Goal: Task Accomplishment & Management: Manage account settings

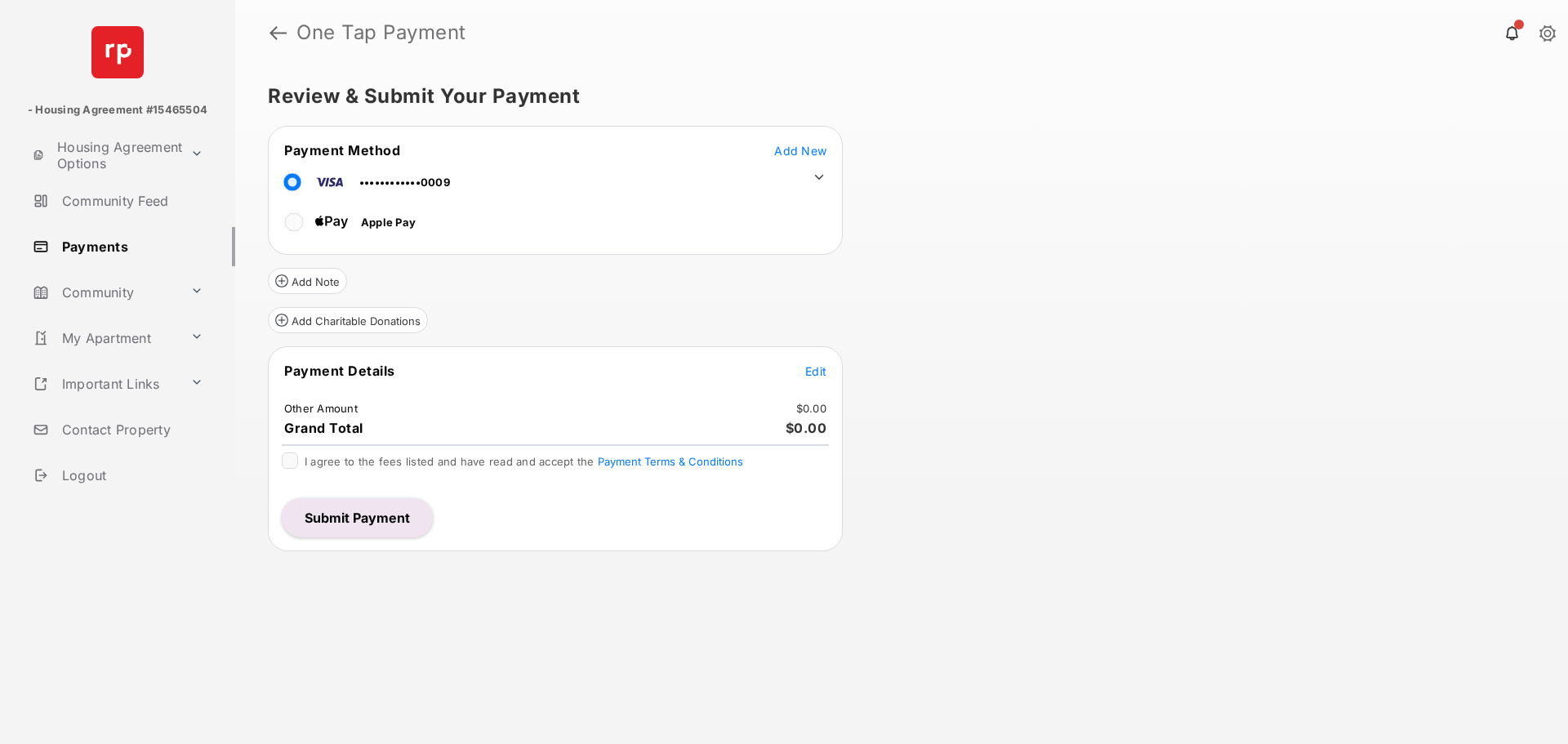
click at [820, 173] on icon at bounding box center [819, 178] width 15 height 15
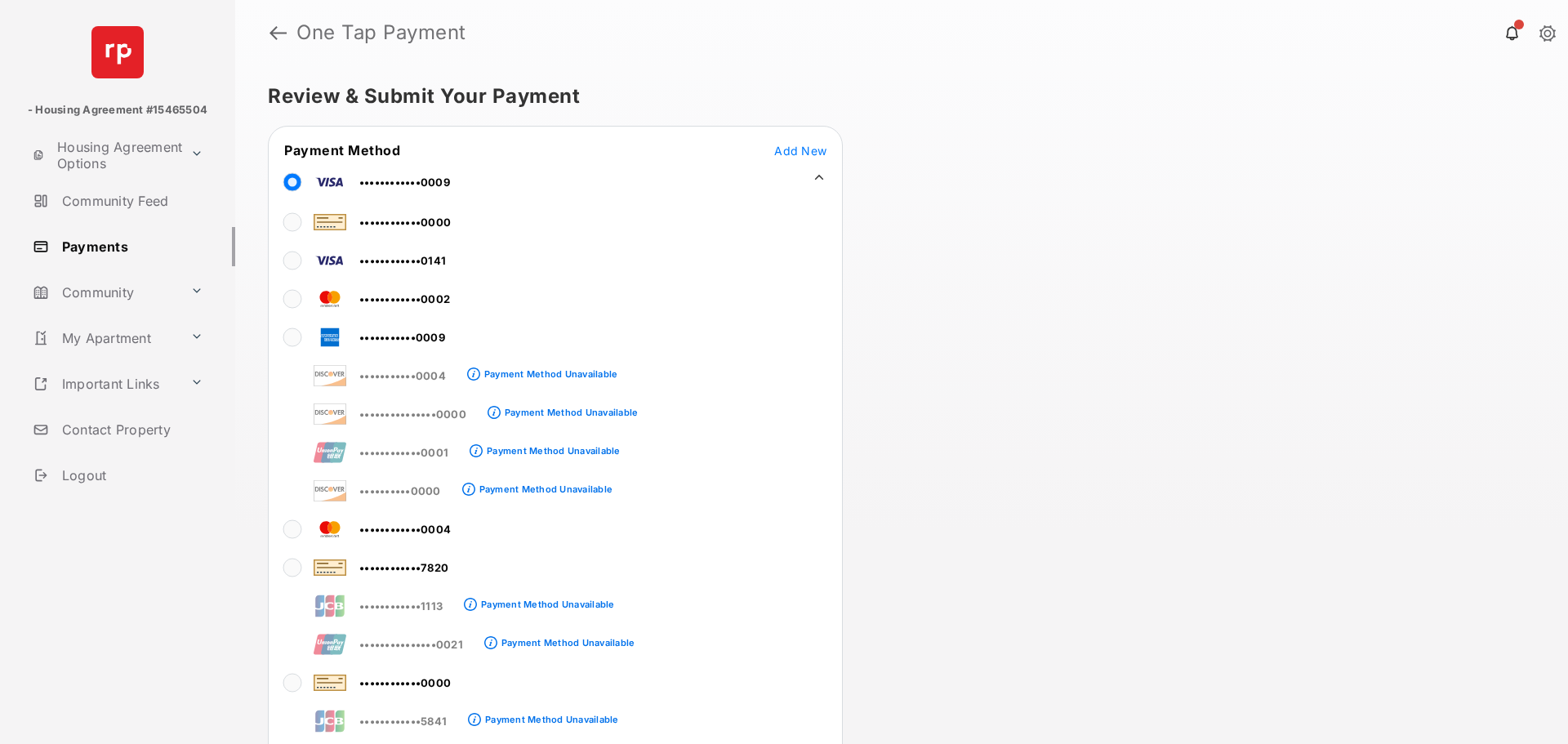
click at [988, 347] on div "Review & Submit Your Payment Payment Method Add New ••••••••••••0009 ••••••••••…" at bounding box center [901, 405] width 1333 height 678
click at [807, 153] on span "Add New" at bounding box center [800, 150] width 53 height 14
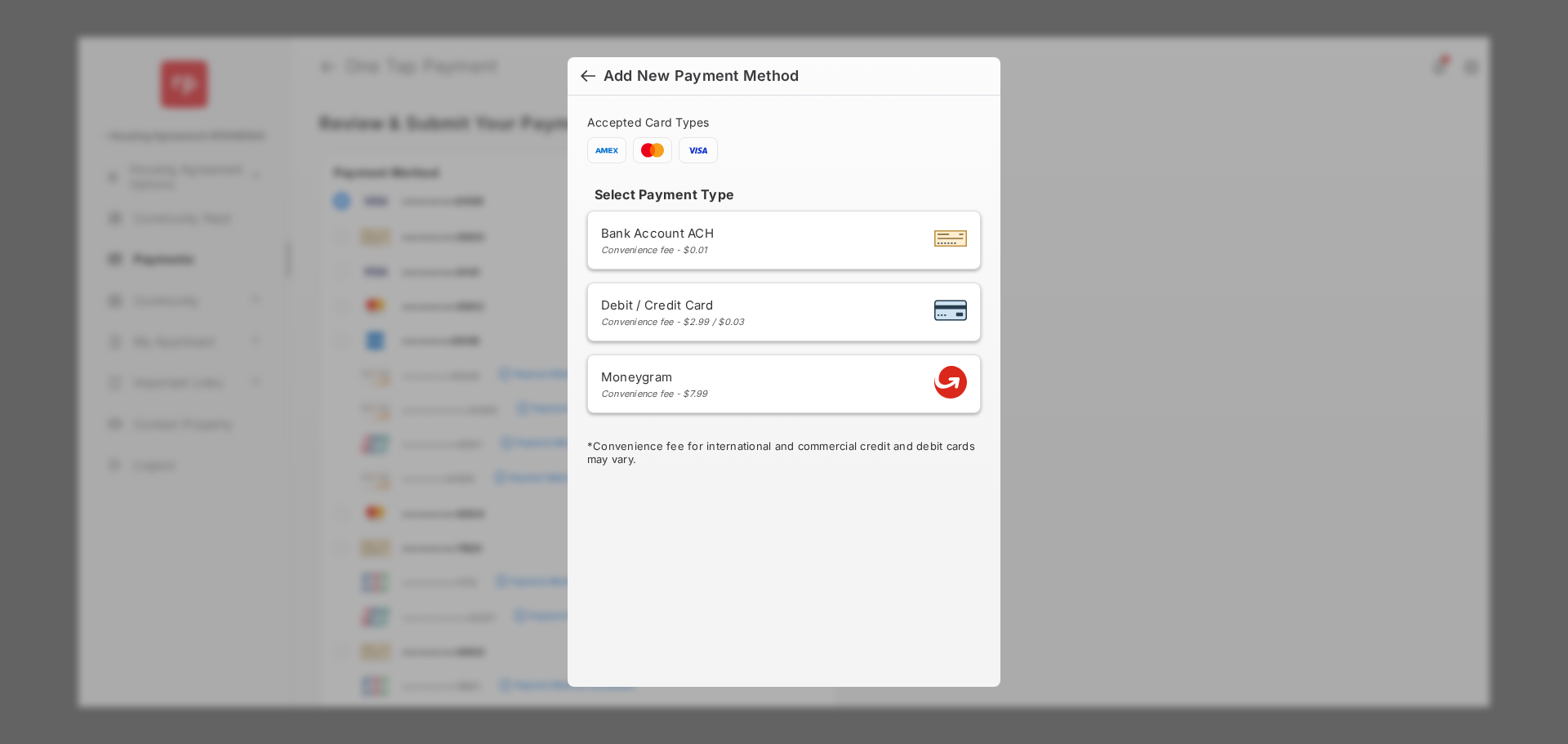
click at [798, 380] on div "Moneygram Convenience fee - $7.99" at bounding box center [784, 383] width 365 height 31
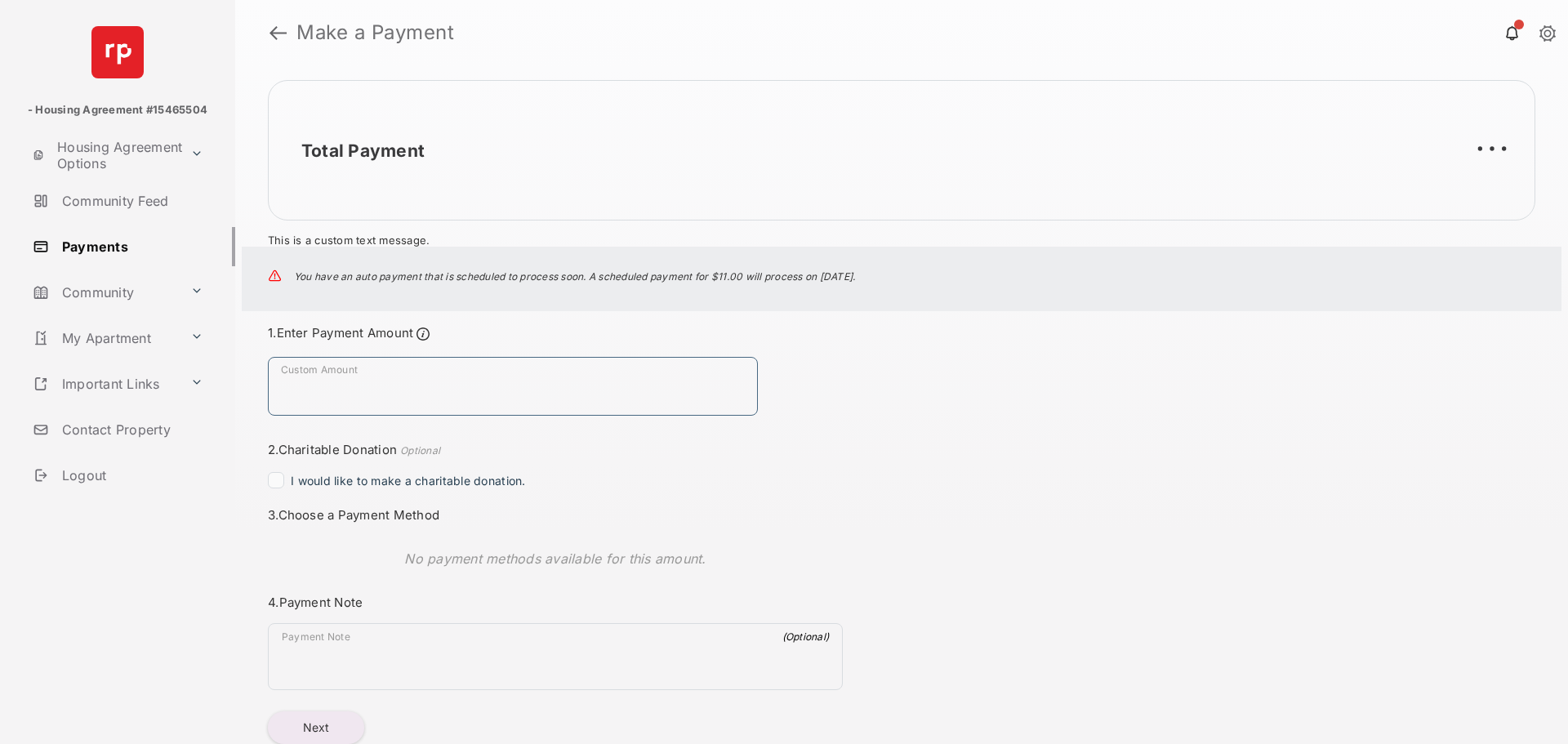
click at [442, 393] on input "Custom Amount" at bounding box center [513, 386] width 490 height 59
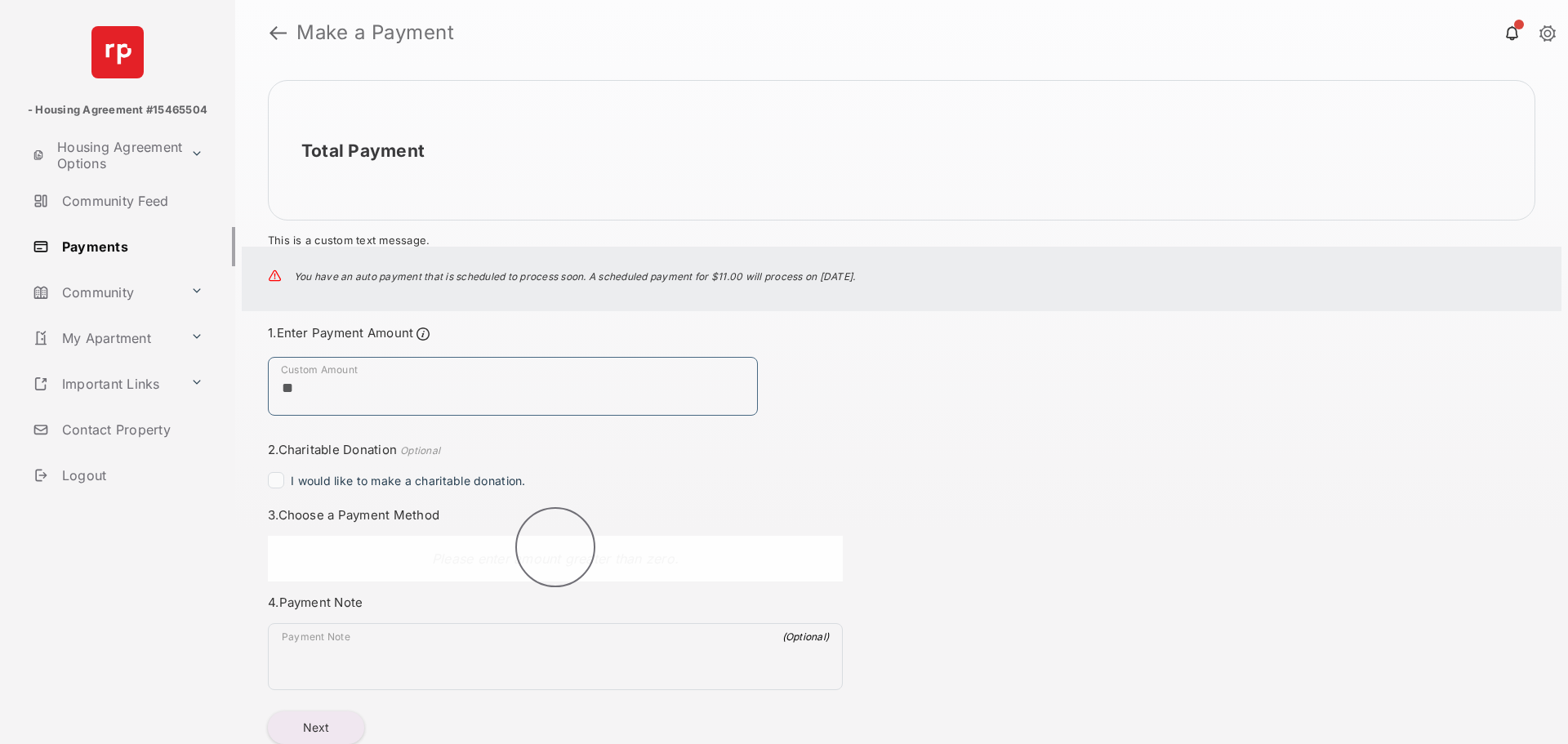
type input "**"
drag, startPoint x: 1046, startPoint y: 332, endPoint x: 1053, endPoint y: 340, distance: 10.6
click at [1053, 340] on div "Total Payment This is a custom text message. You have an auto payment that is s…" at bounding box center [901, 405] width 1333 height 678
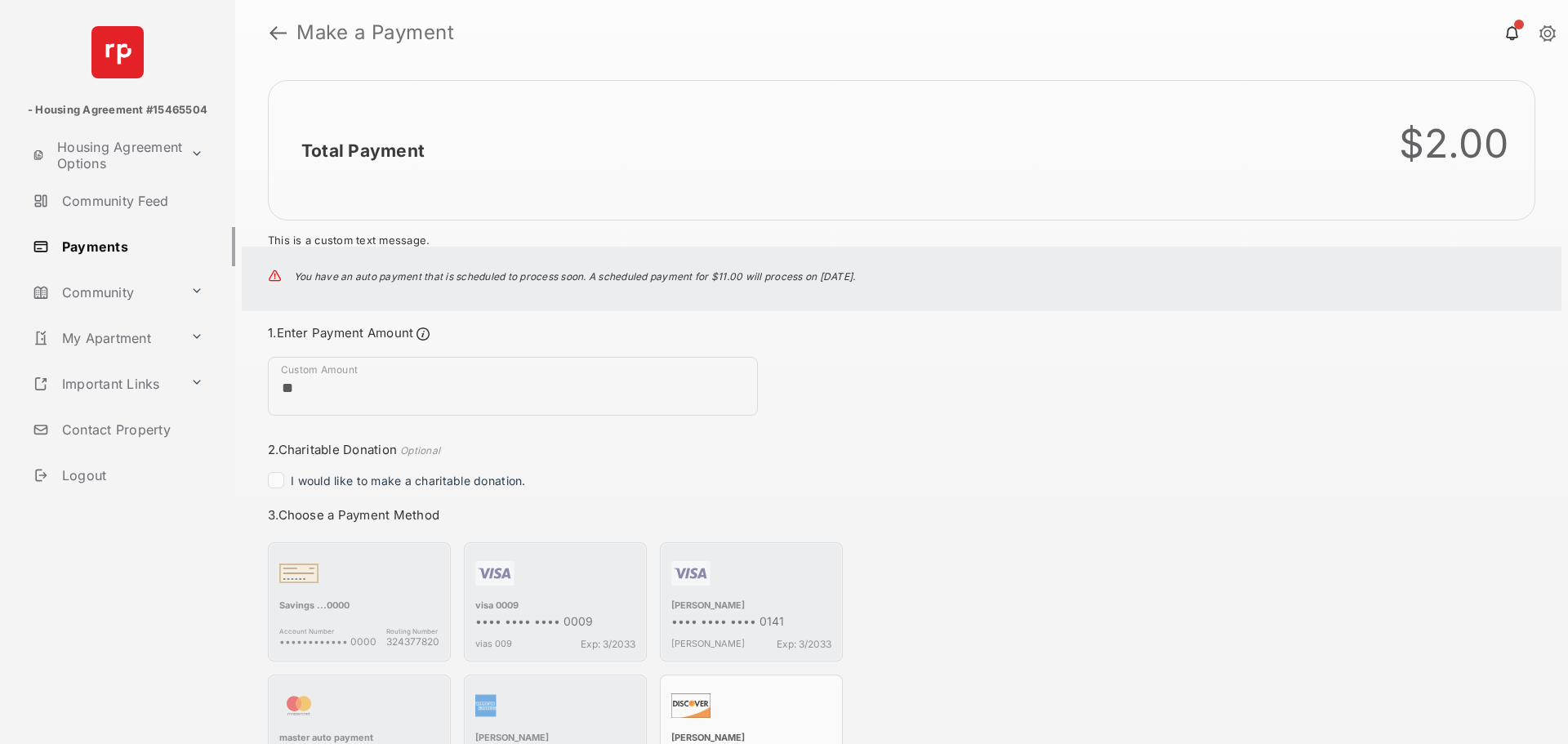
click at [260, 36] on header "Make a Payment" at bounding box center [901, 33] width 1333 height 66
click at [277, 37] on link at bounding box center [278, 33] width 17 height 39
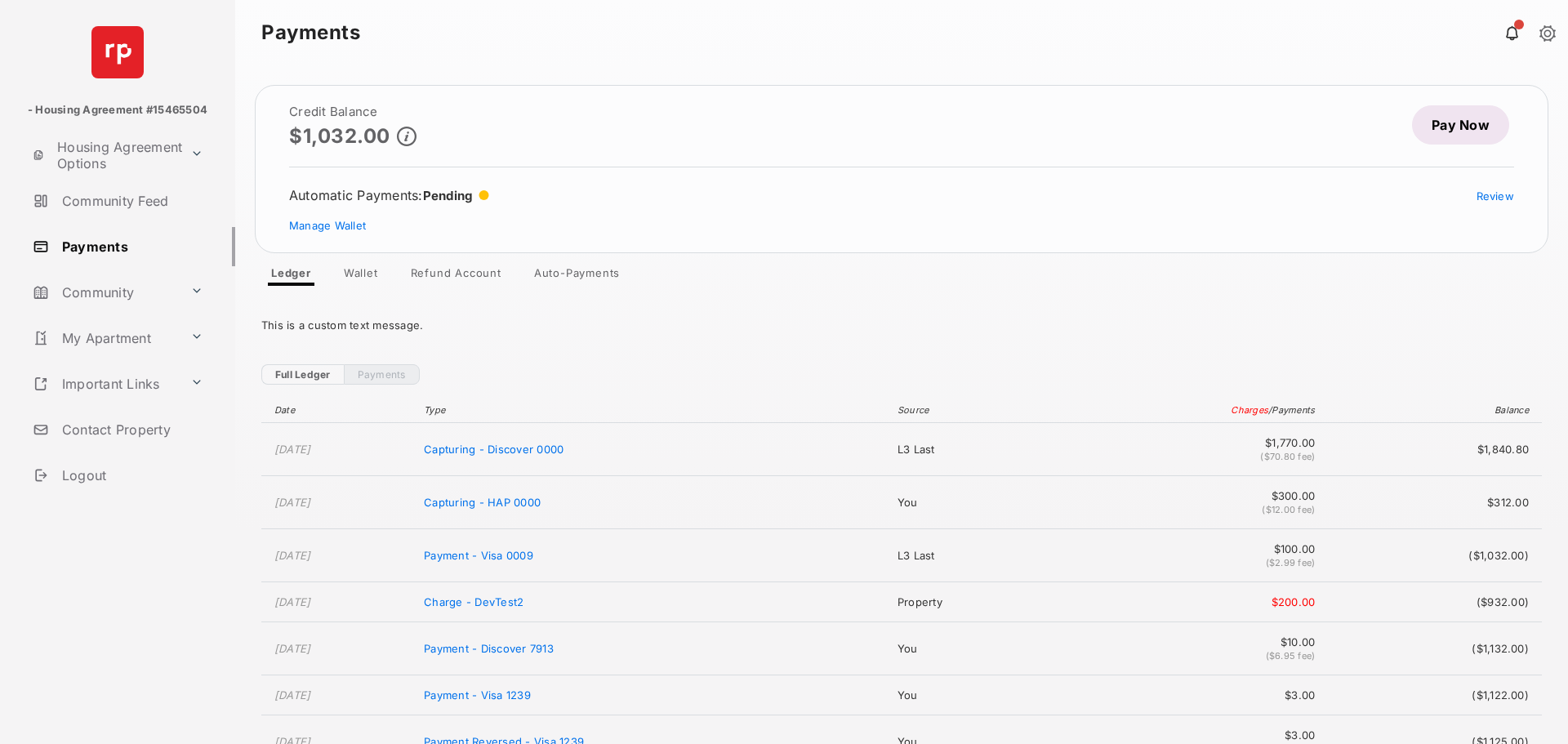
drag, startPoint x: 352, startPoint y: 259, endPoint x: 356, endPoint y: 268, distance: 9.8
click at [356, 268] on span "Credit Balance $1,032.00 Pay Now Automatic Payments : Pending Review Manage Wal…" at bounding box center [901, 185] width 1294 height 201
click at [359, 268] on link "Wallet" at bounding box center [361, 275] width 60 height 20
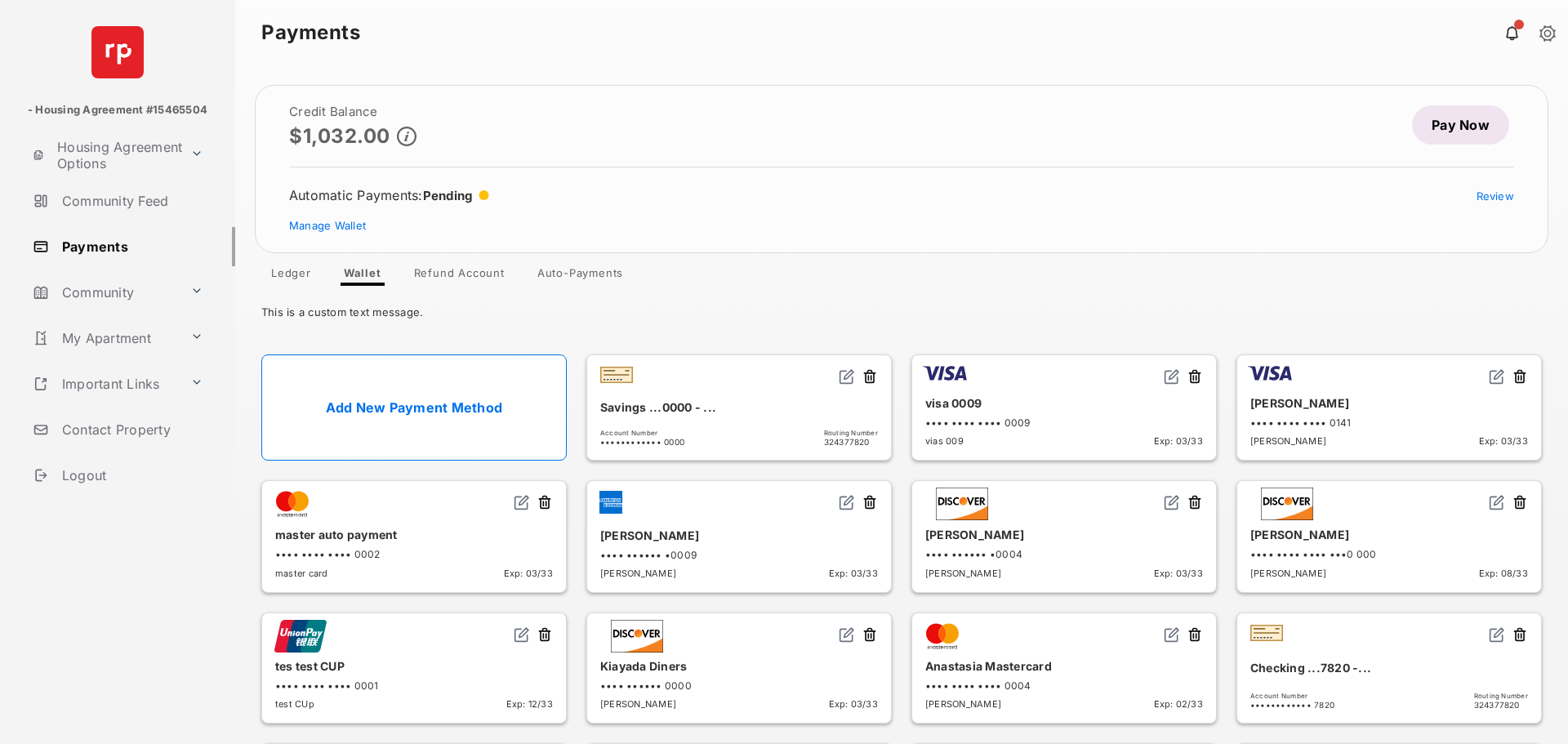
click at [794, 292] on div "This is a custom text message." at bounding box center [901, 308] width 1333 height 46
click at [470, 270] on link "Refund Account" at bounding box center [459, 275] width 116 height 20
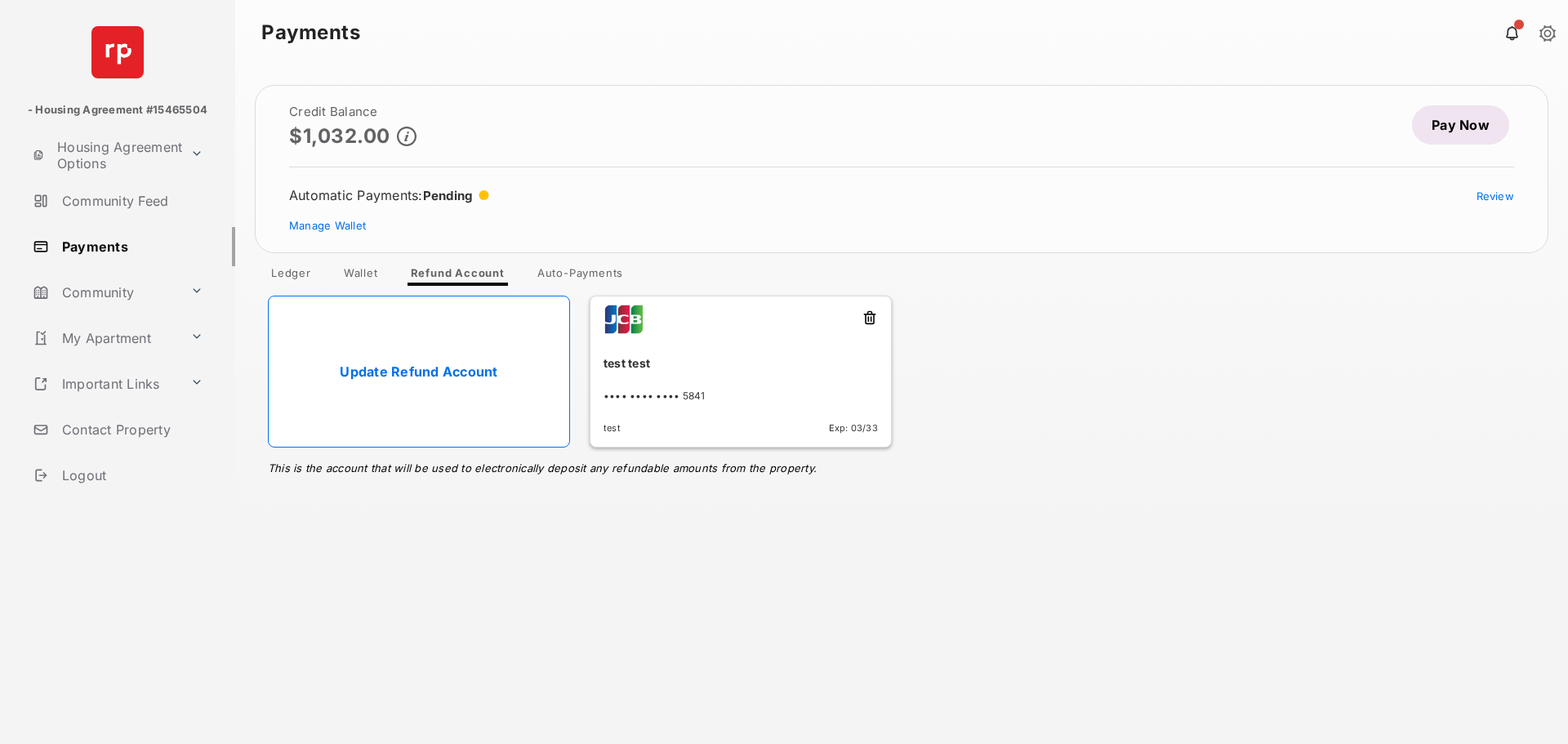
click at [407, 375] on link "Update Refund Account" at bounding box center [419, 372] width 303 height 152
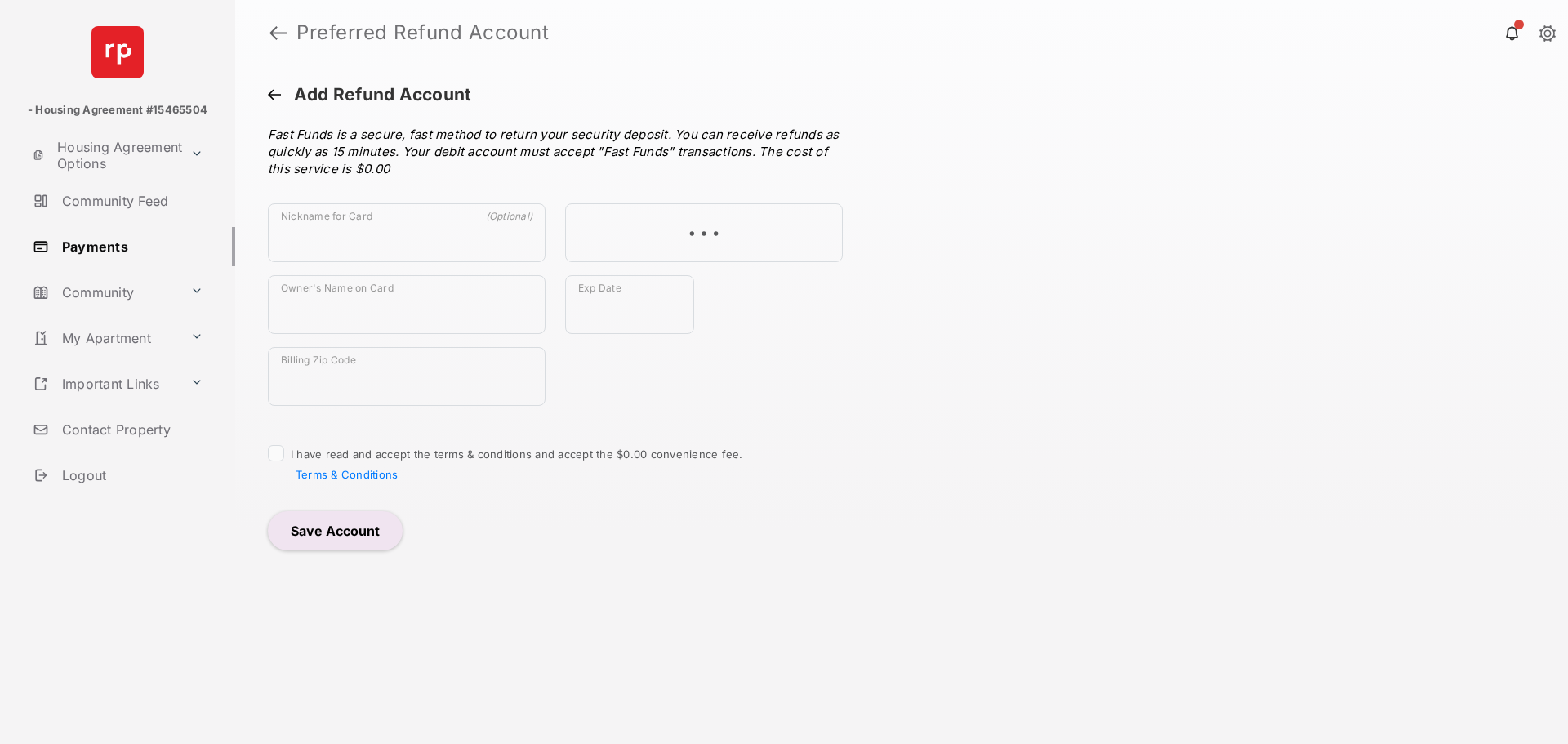
click at [277, 93] on button at bounding box center [274, 96] width 13 height 16
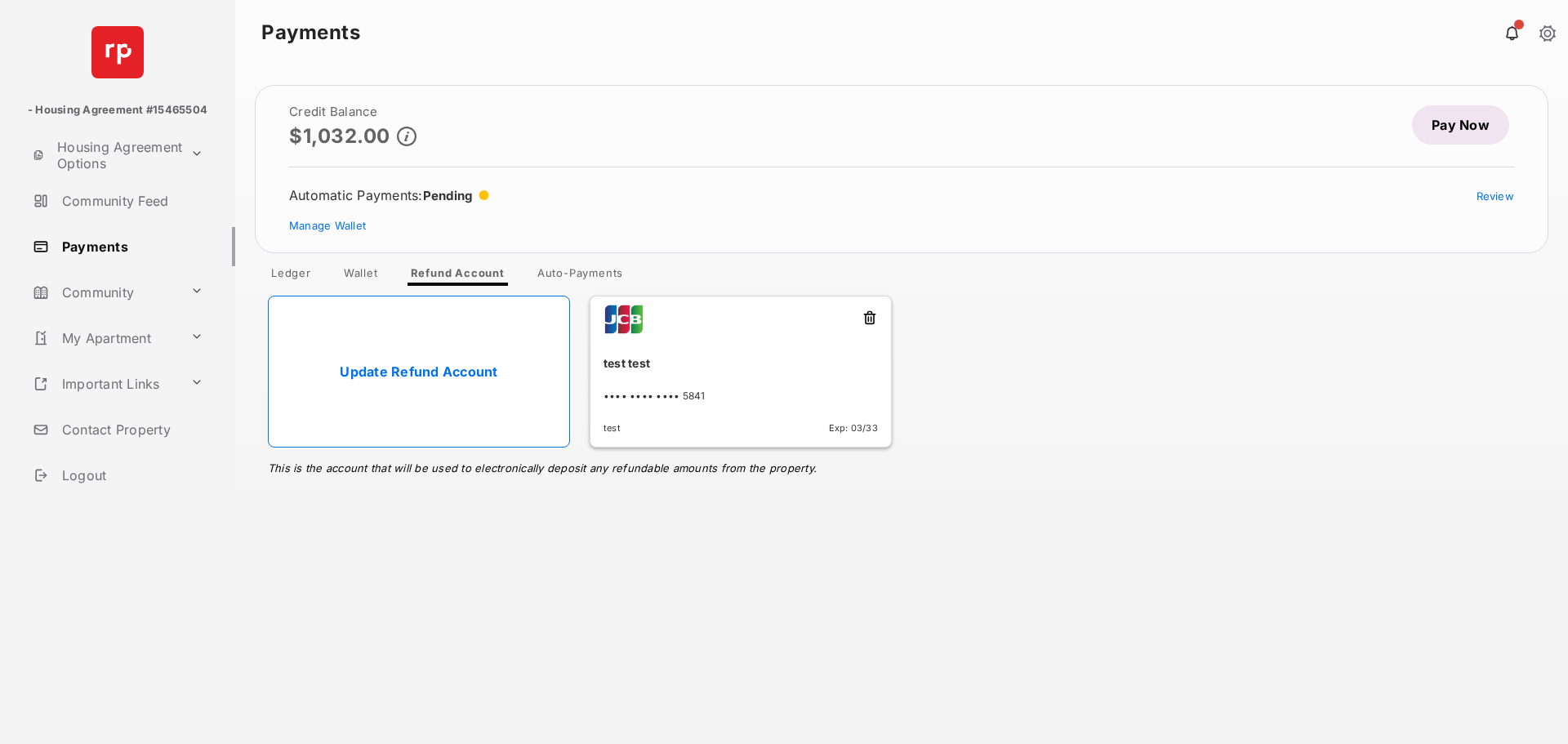
click at [876, 313] on button at bounding box center [869, 318] width 16 height 19
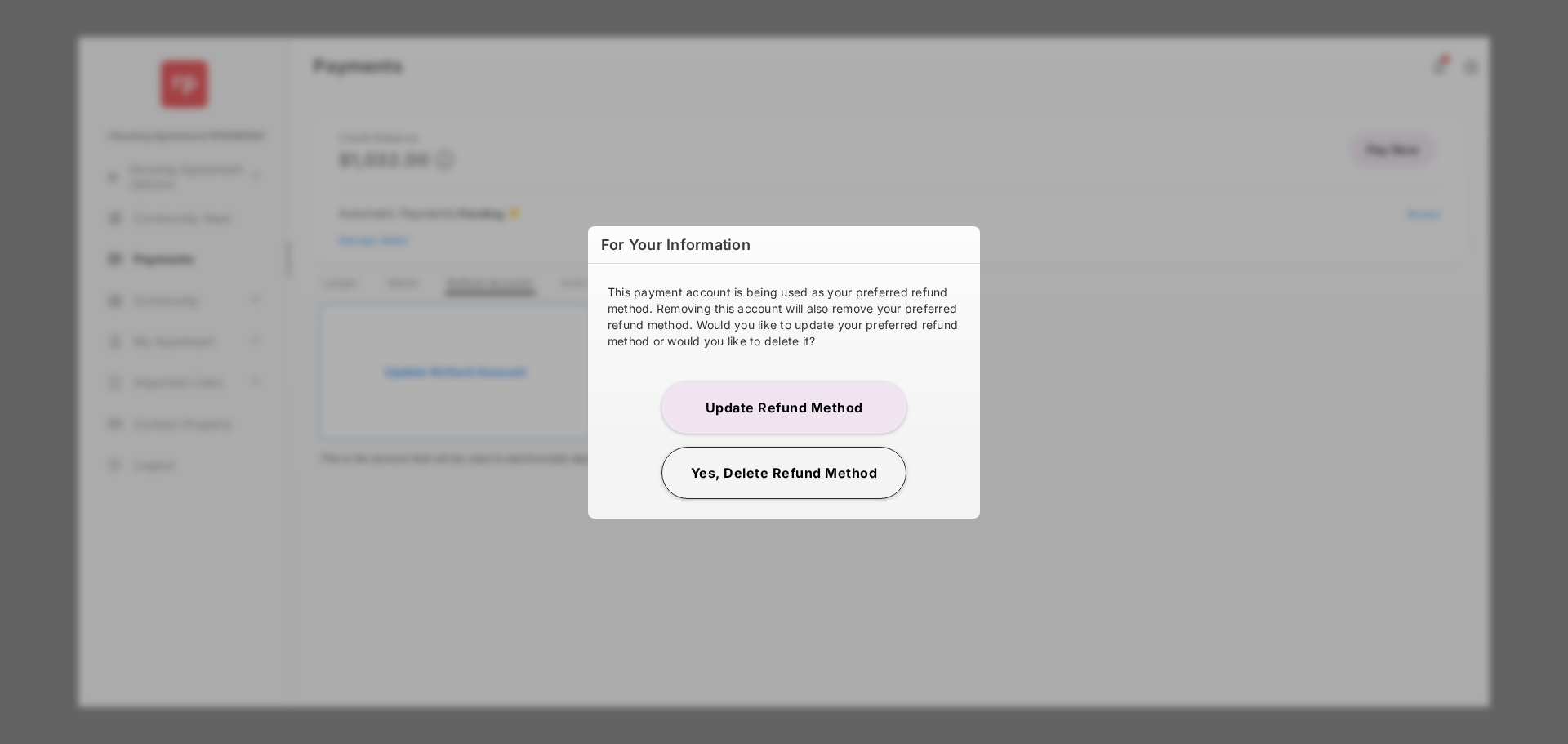
click at [784, 476] on button "Yes, Delete Refund Method" at bounding box center [784, 473] width 245 height 53
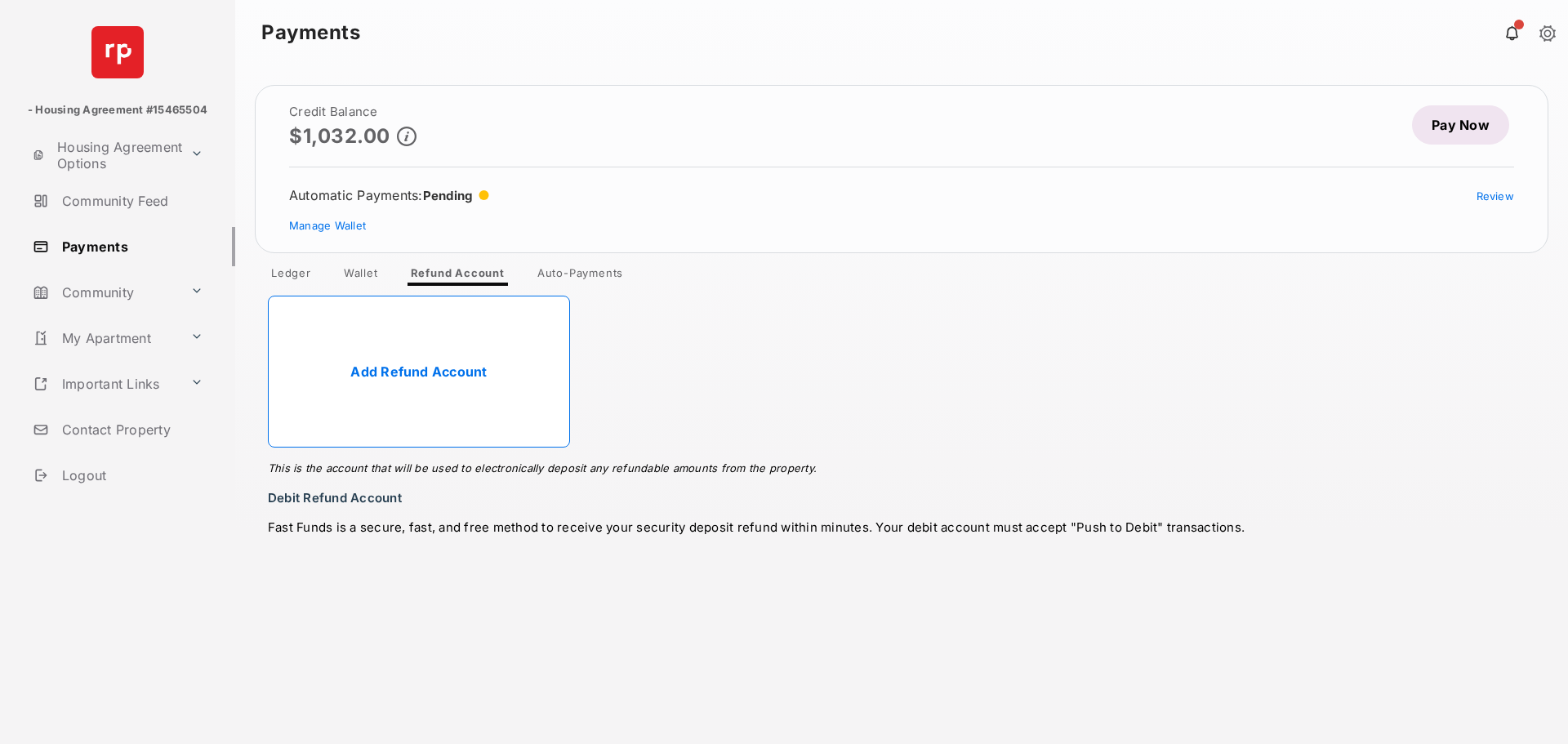
click at [403, 358] on link "Add Refund Account" at bounding box center [419, 372] width 303 height 152
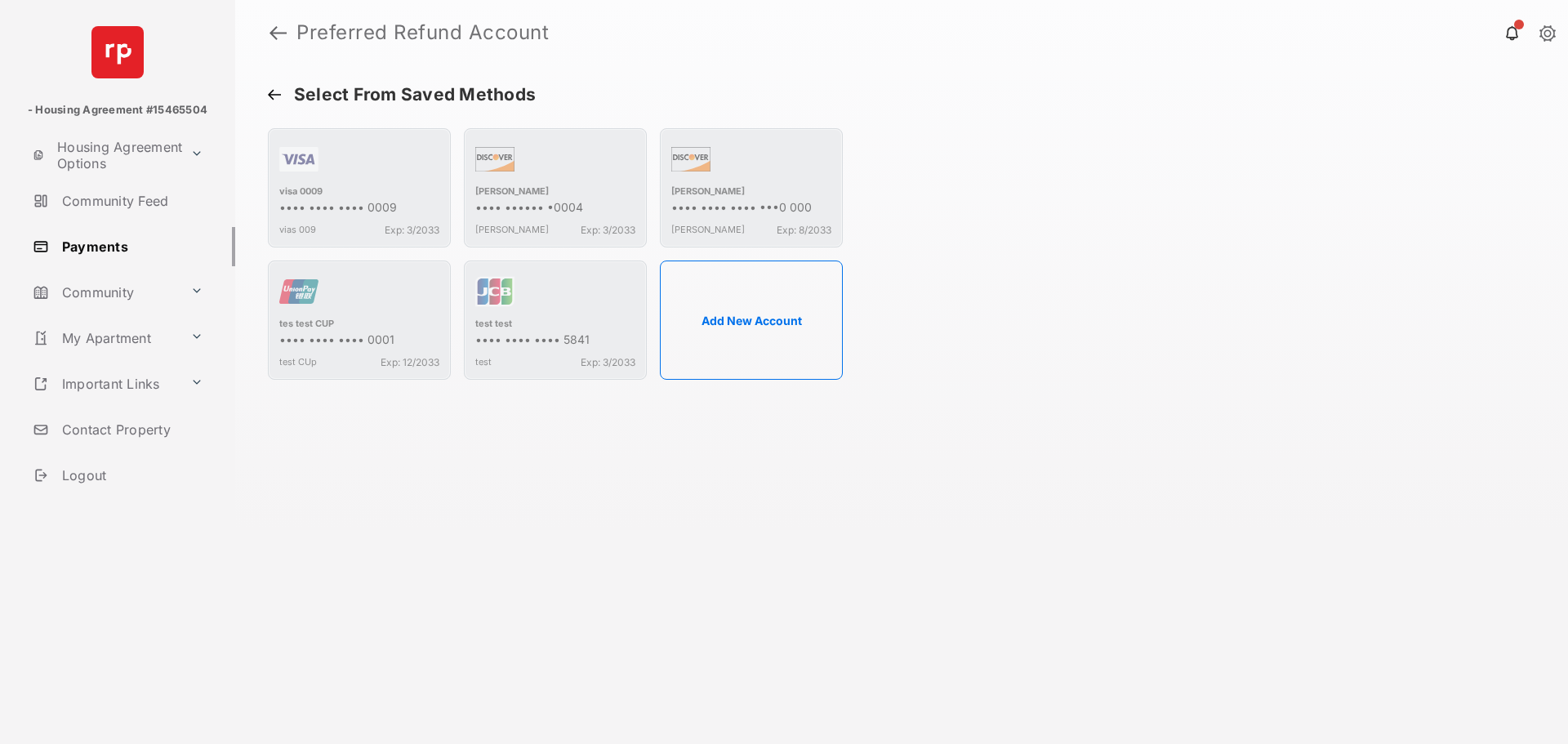
click at [278, 97] on button at bounding box center [274, 96] width 13 height 16
